Goal: Find specific page/section: Find specific page/section

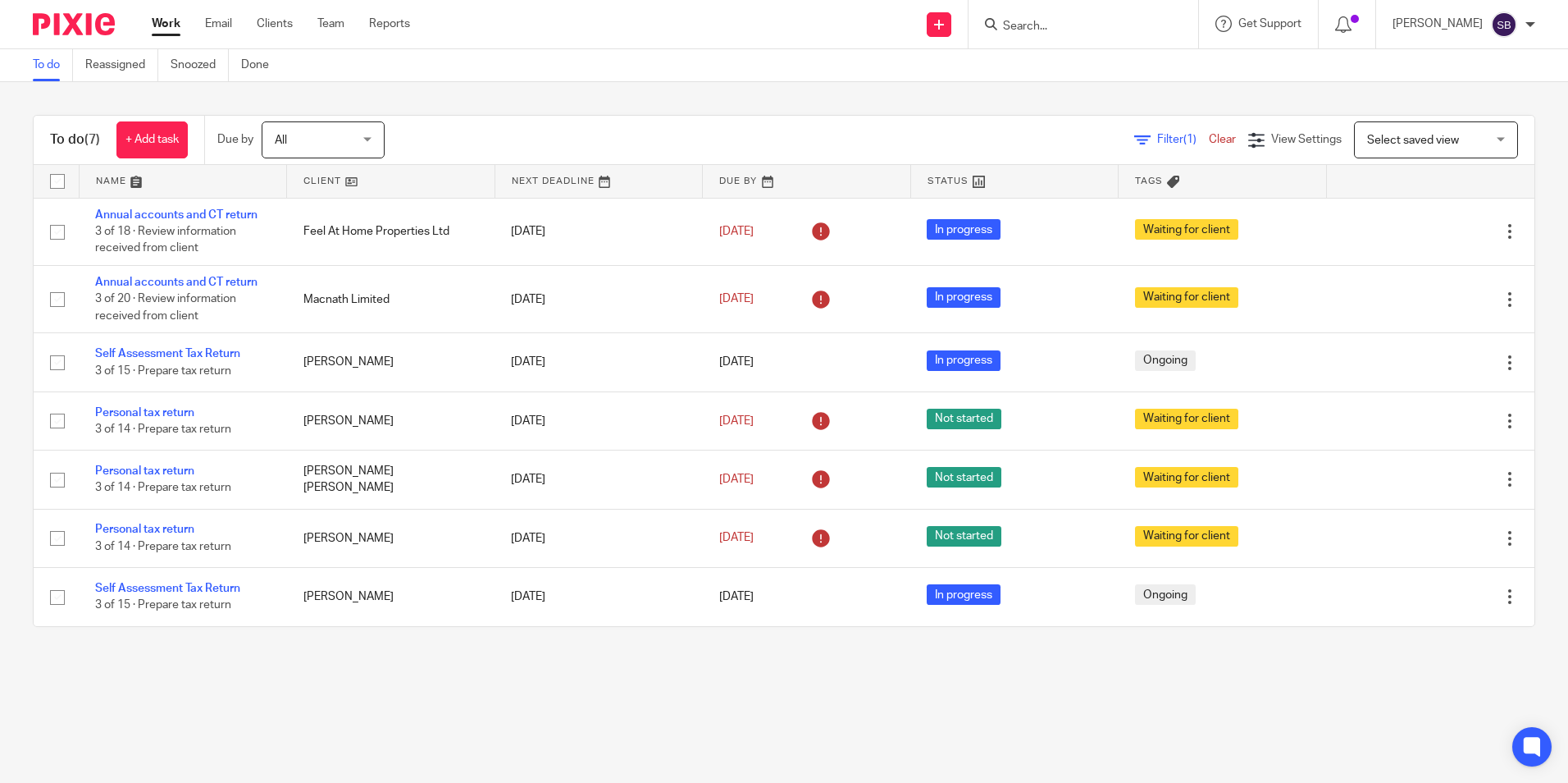
click at [1149, 28] on input "Search" at bounding box center [1075, 27] width 147 height 15
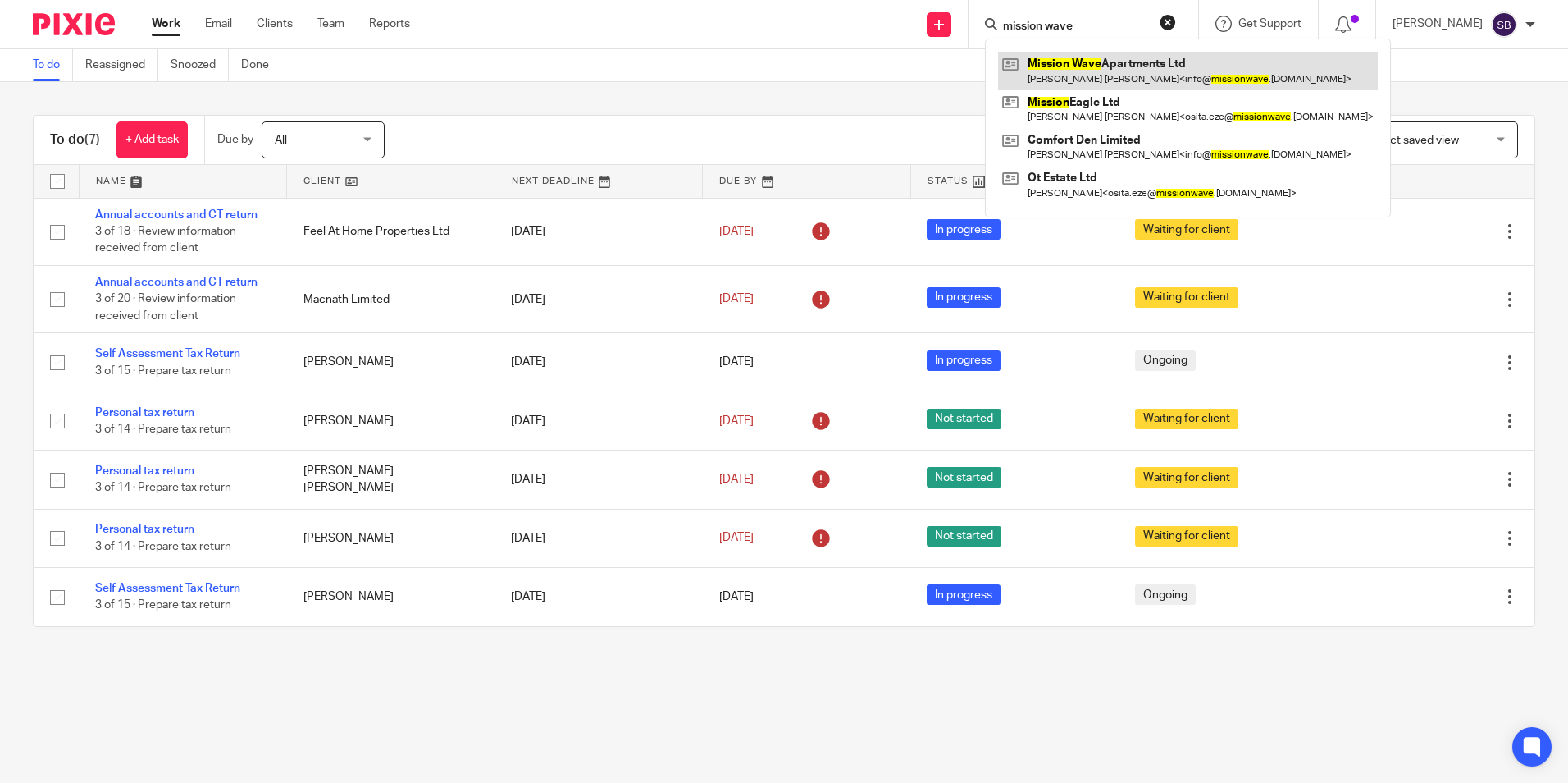
type input "mission wave"
click at [1172, 57] on link at bounding box center [1187, 71] width 380 height 38
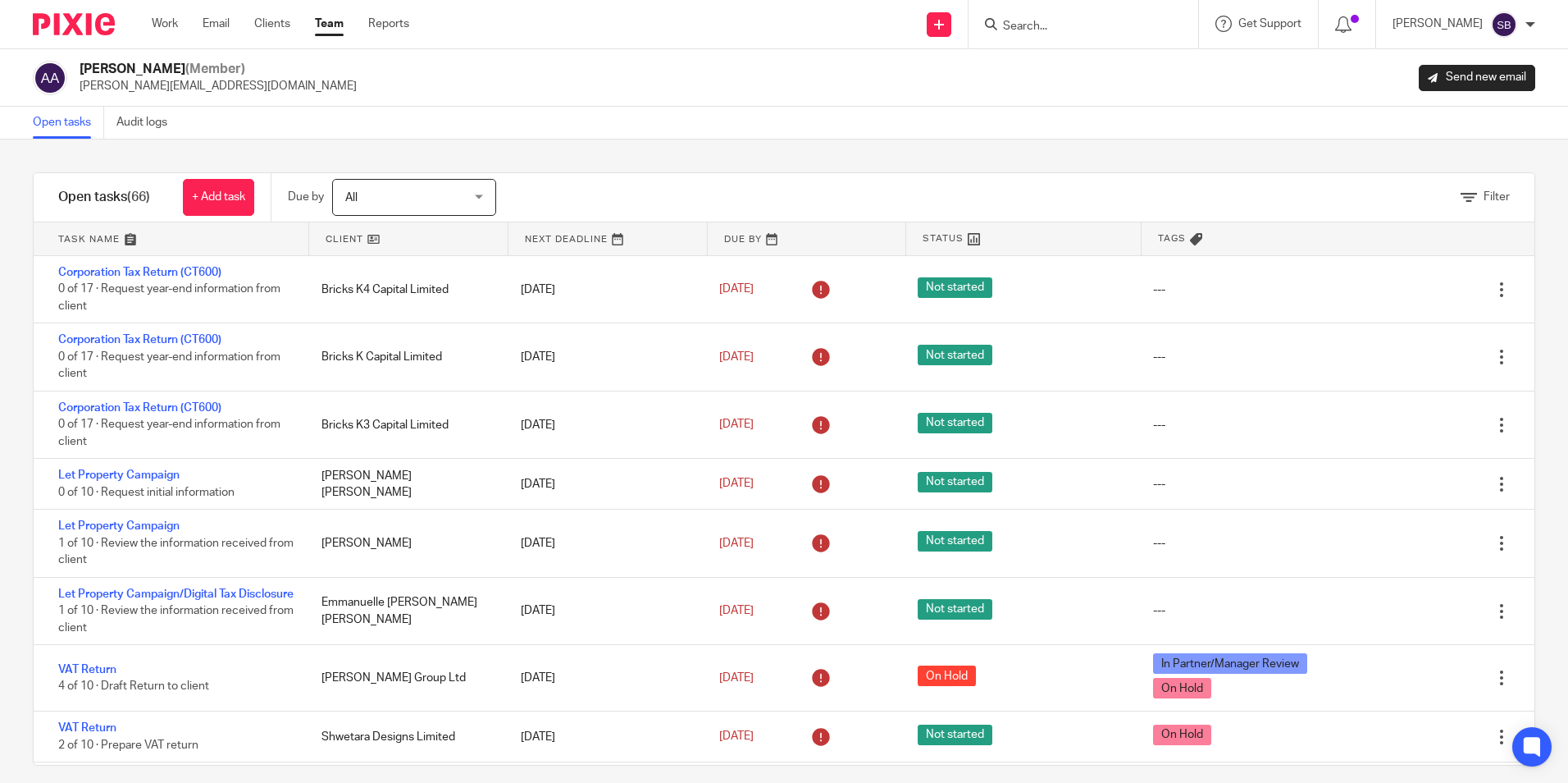
scroll to position [3600, 0]
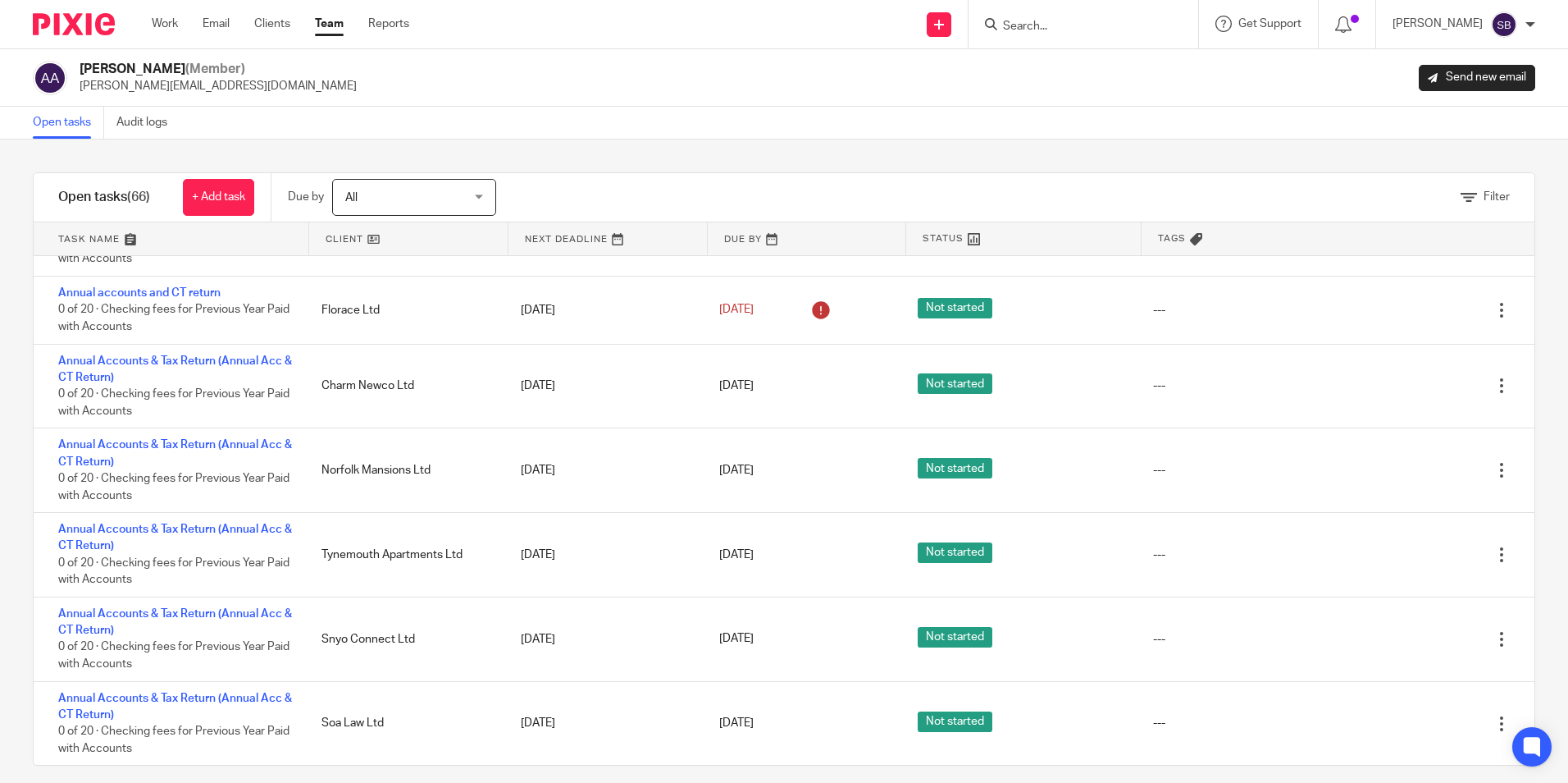
click at [325, 21] on link "Team" at bounding box center [329, 23] width 28 height 16
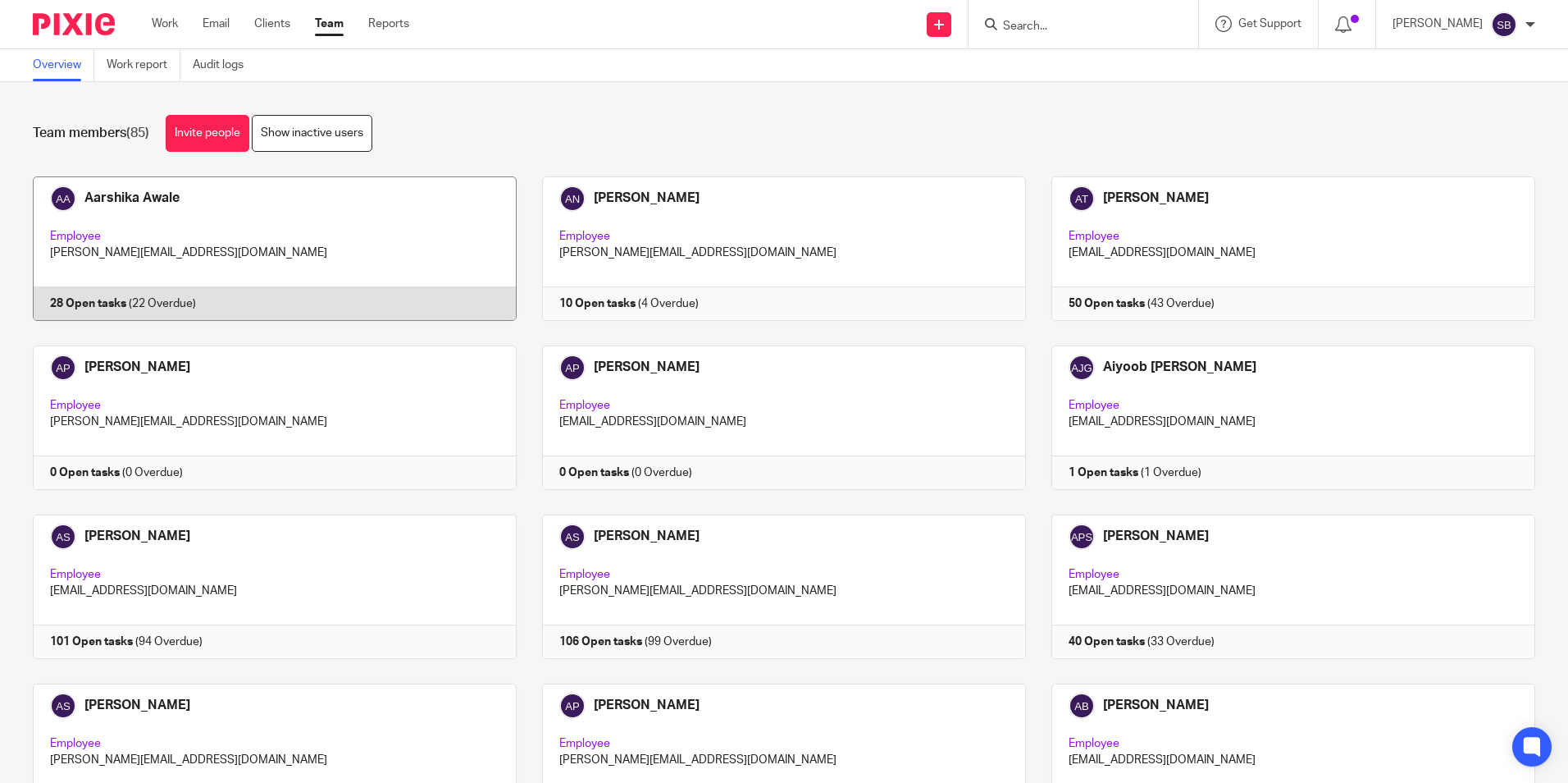
click at [299, 243] on link at bounding box center [263, 249] width 510 height 145
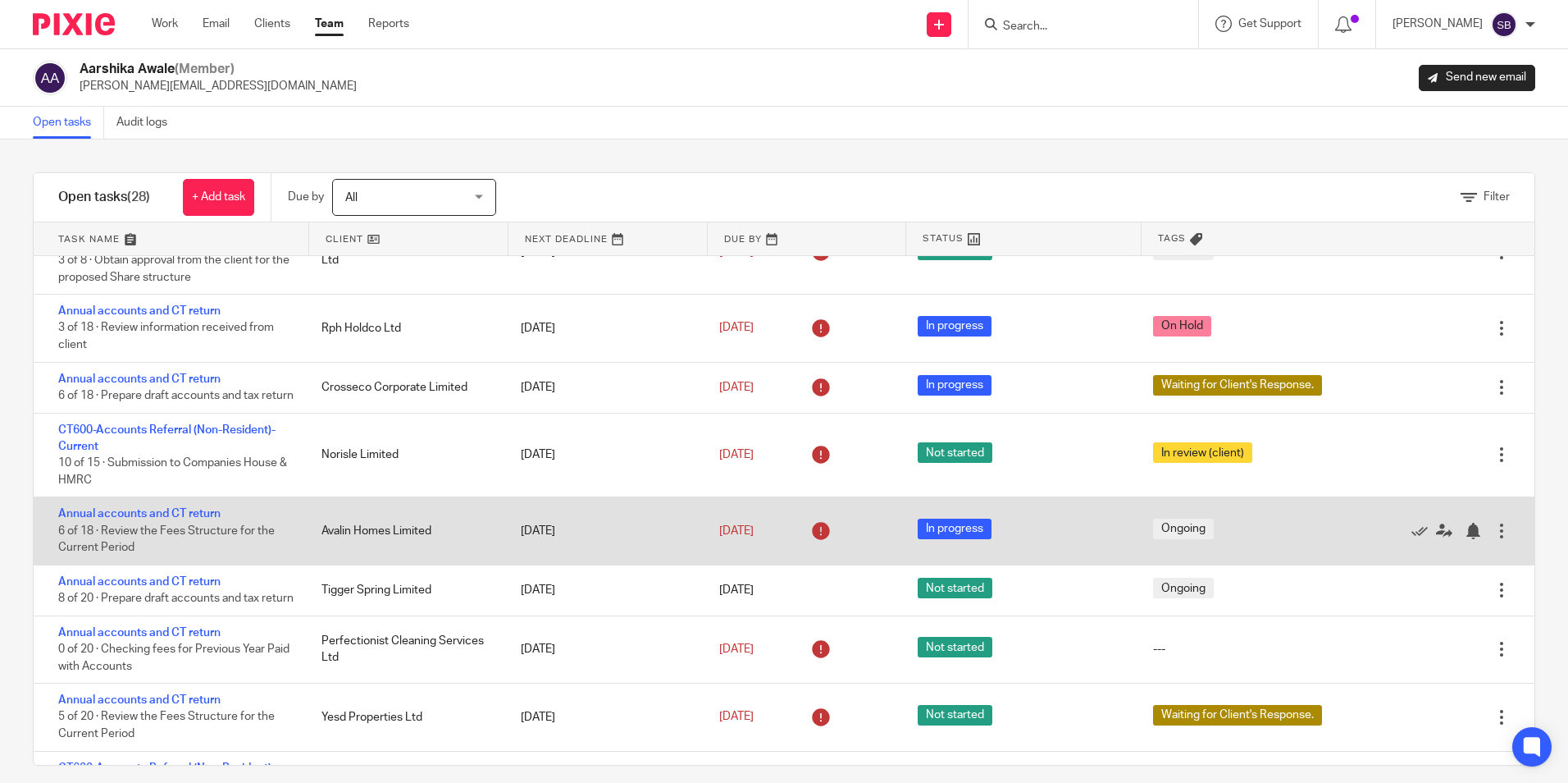
scroll to position [246, 0]
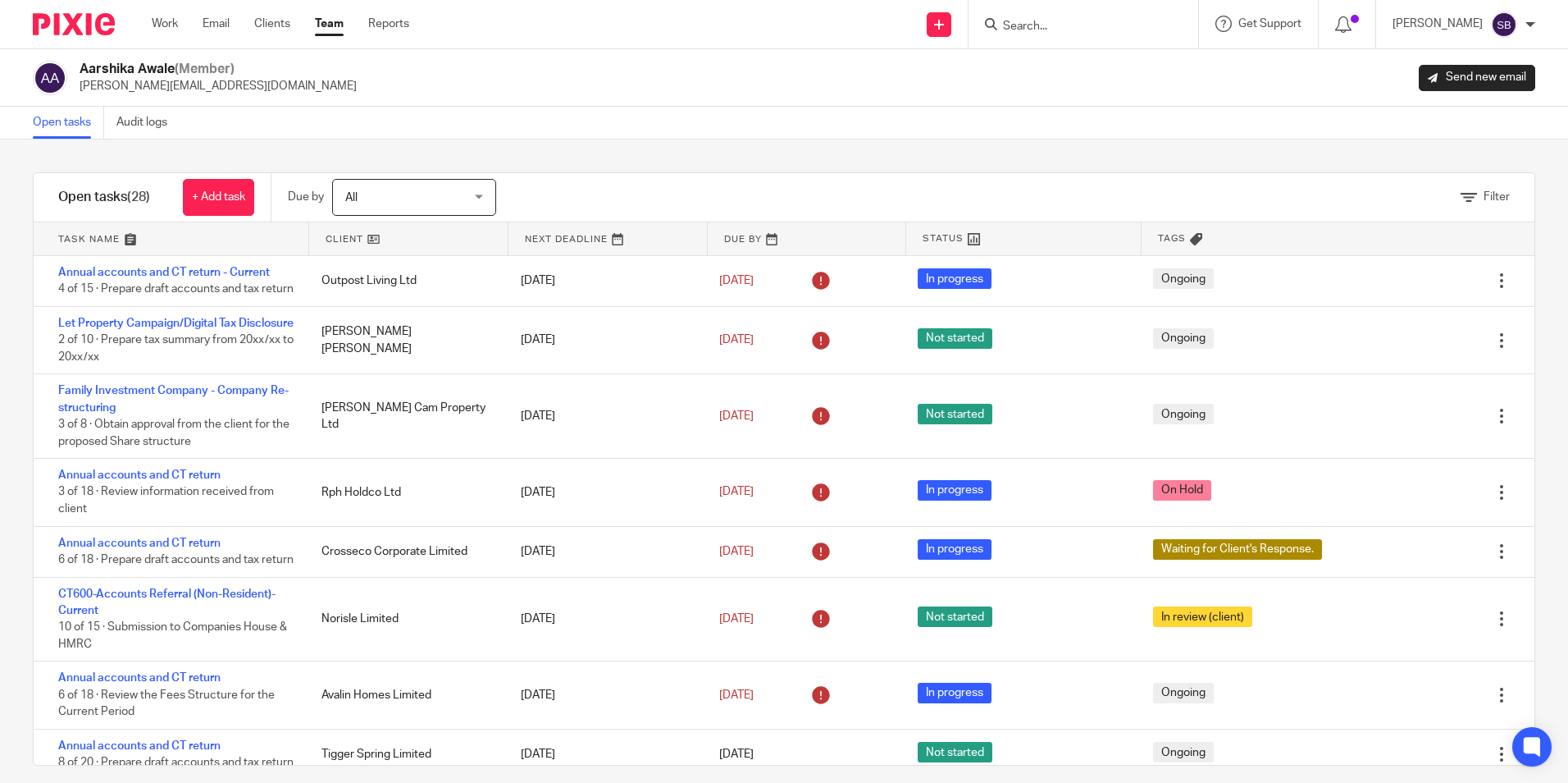
scroll to position [246, 0]
